Goal: Go to known website: Access a specific website the user already knows

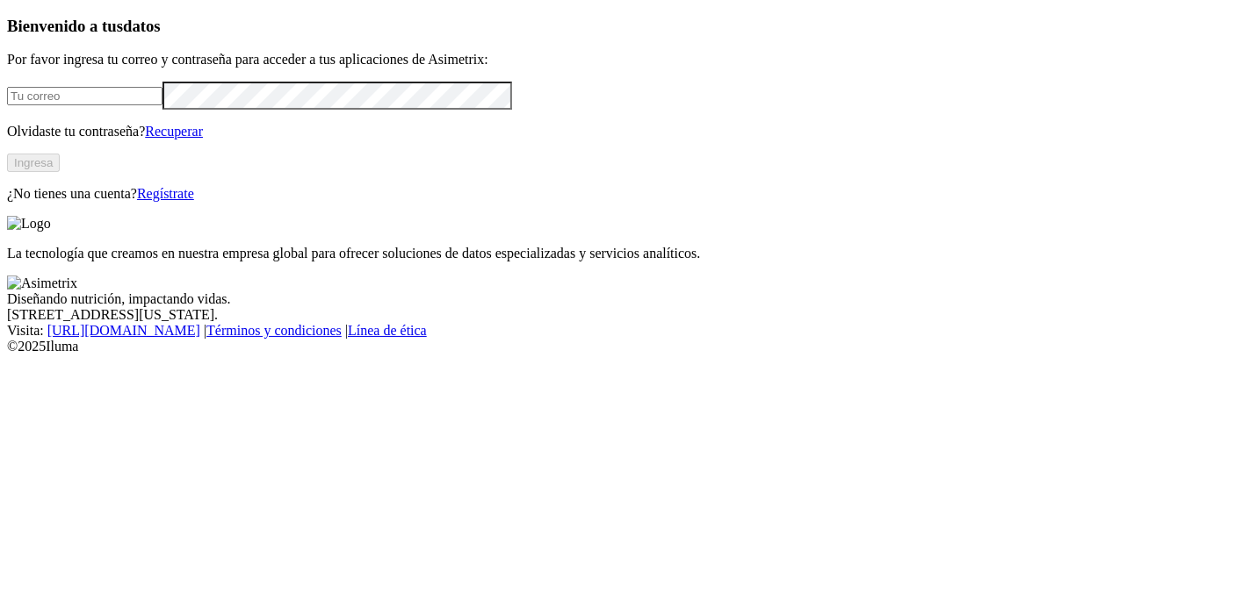
click at [162, 105] on input "email" at bounding box center [84, 96] width 155 height 18
type input "damian.garcia@asimetrix.co"
click at [60, 172] on button "Ingresa" at bounding box center [33, 163] width 53 height 18
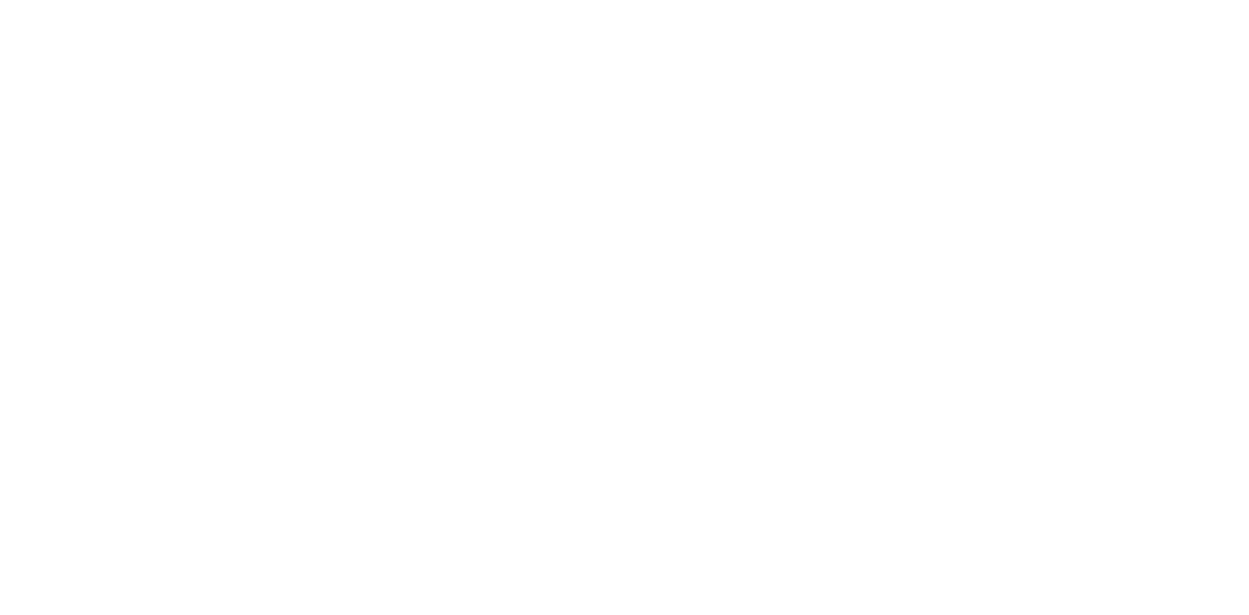
scroll to position [390, 0]
